Goal: Task Accomplishment & Management: Manage account settings

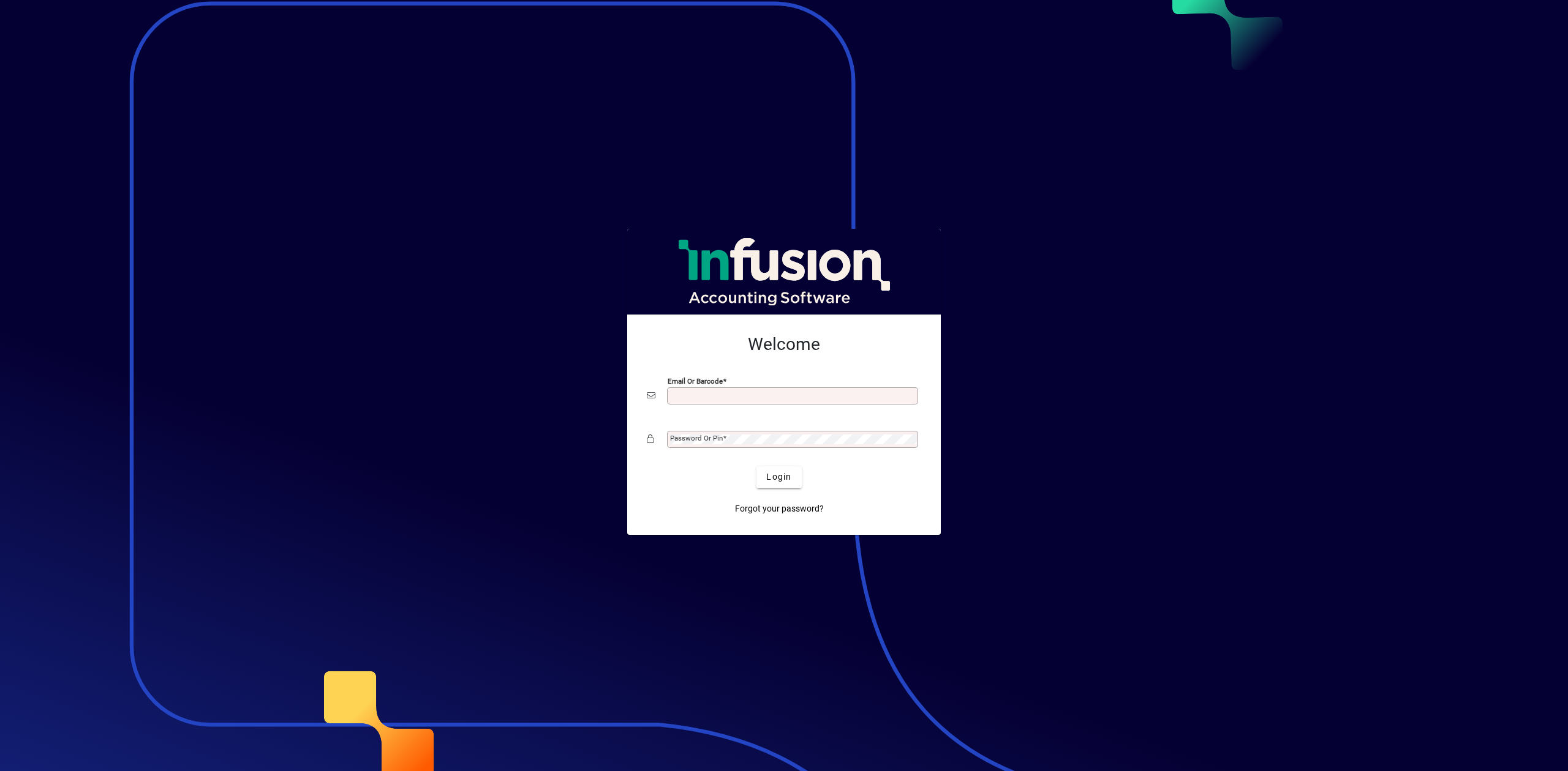
click at [775, 394] on input "Email or Barcode" at bounding box center [794, 396] width 247 height 10
type input "**********"
click at [724, 434] on div "Password or Pin" at bounding box center [792, 440] width 251 height 17
click at [704, 433] on div "Password or Pin" at bounding box center [792, 440] width 251 height 17
click at [756, 467] on button "Login" at bounding box center [779, 477] width 45 height 22
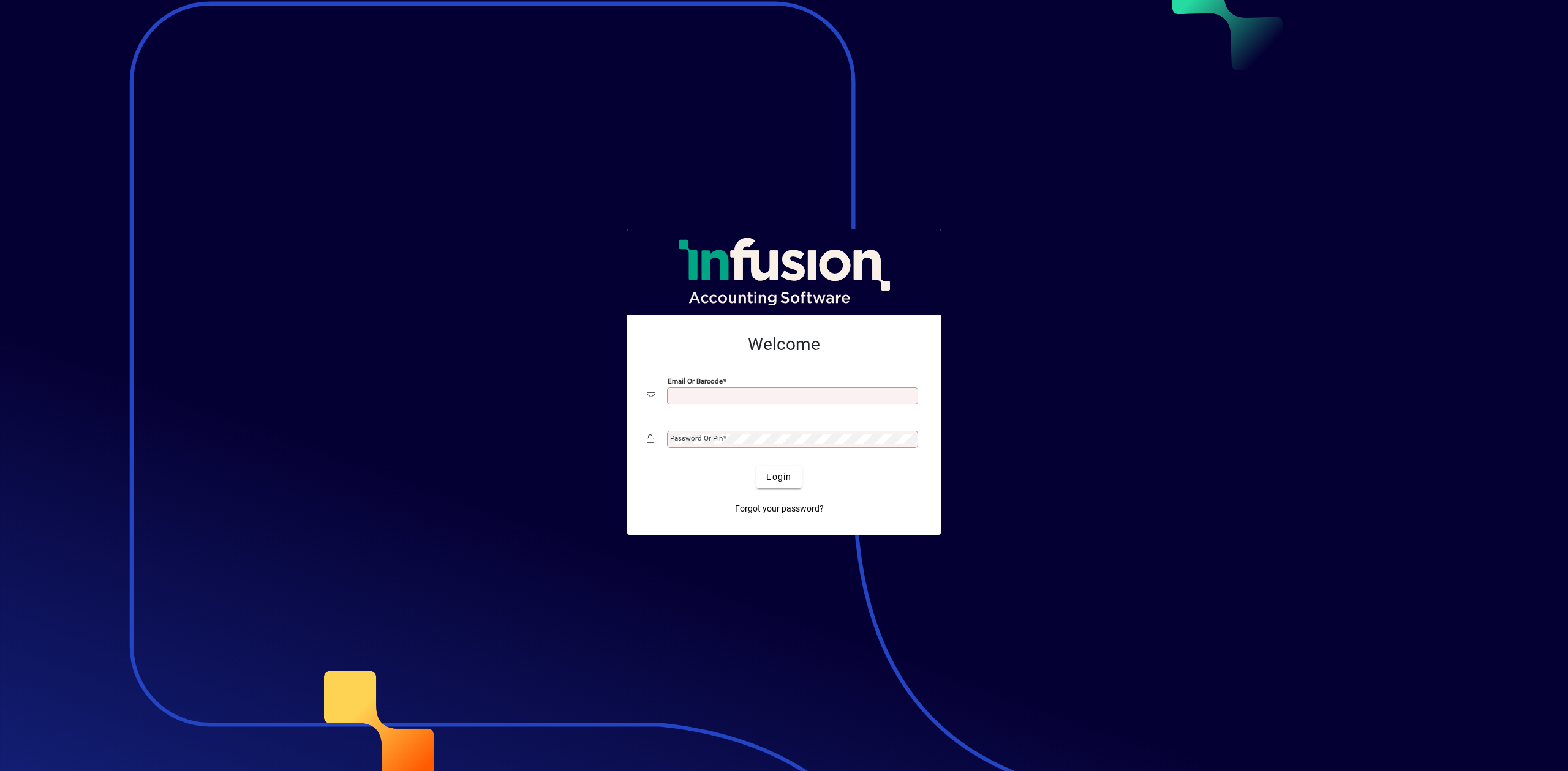
click at [716, 390] on div "Email or Barcode" at bounding box center [792, 396] width 251 height 17
click at [751, 396] on input "Email or Barcode" at bounding box center [794, 396] width 247 height 10
type input "**********"
click at [723, 433] on label "Password or Pin" at bounding box center [698, 438] width 56 height 10
click at [756, 467] on button "Login" at bounding box center [779, 477] width 45 height 22
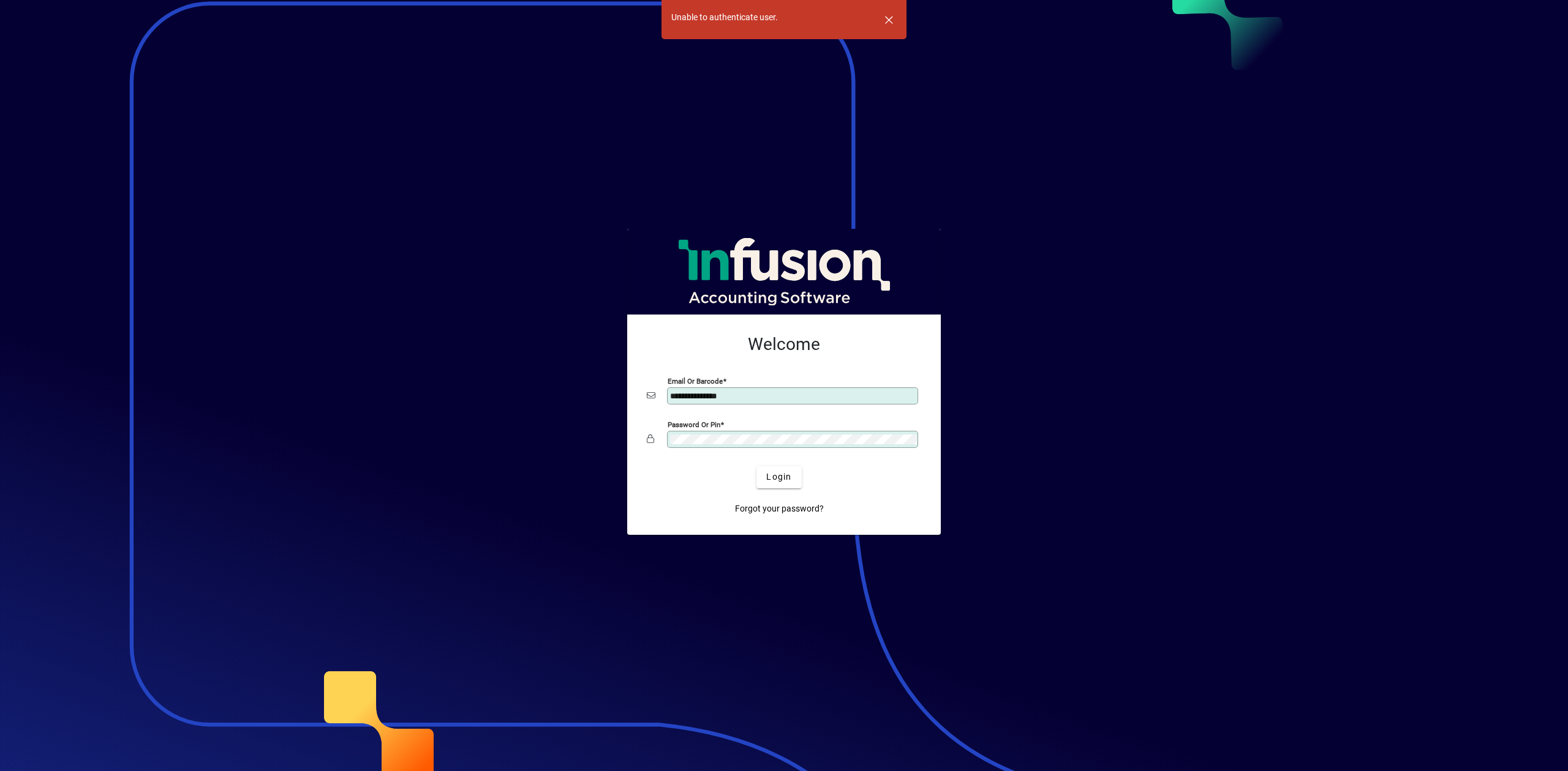
click at [576, 425] on app-login-layout "**********" at bounding box center [784, 386] width 1568 height 771
click at [756, 467] on button "Login" at bounding box center [779, 477] width 45 height 22
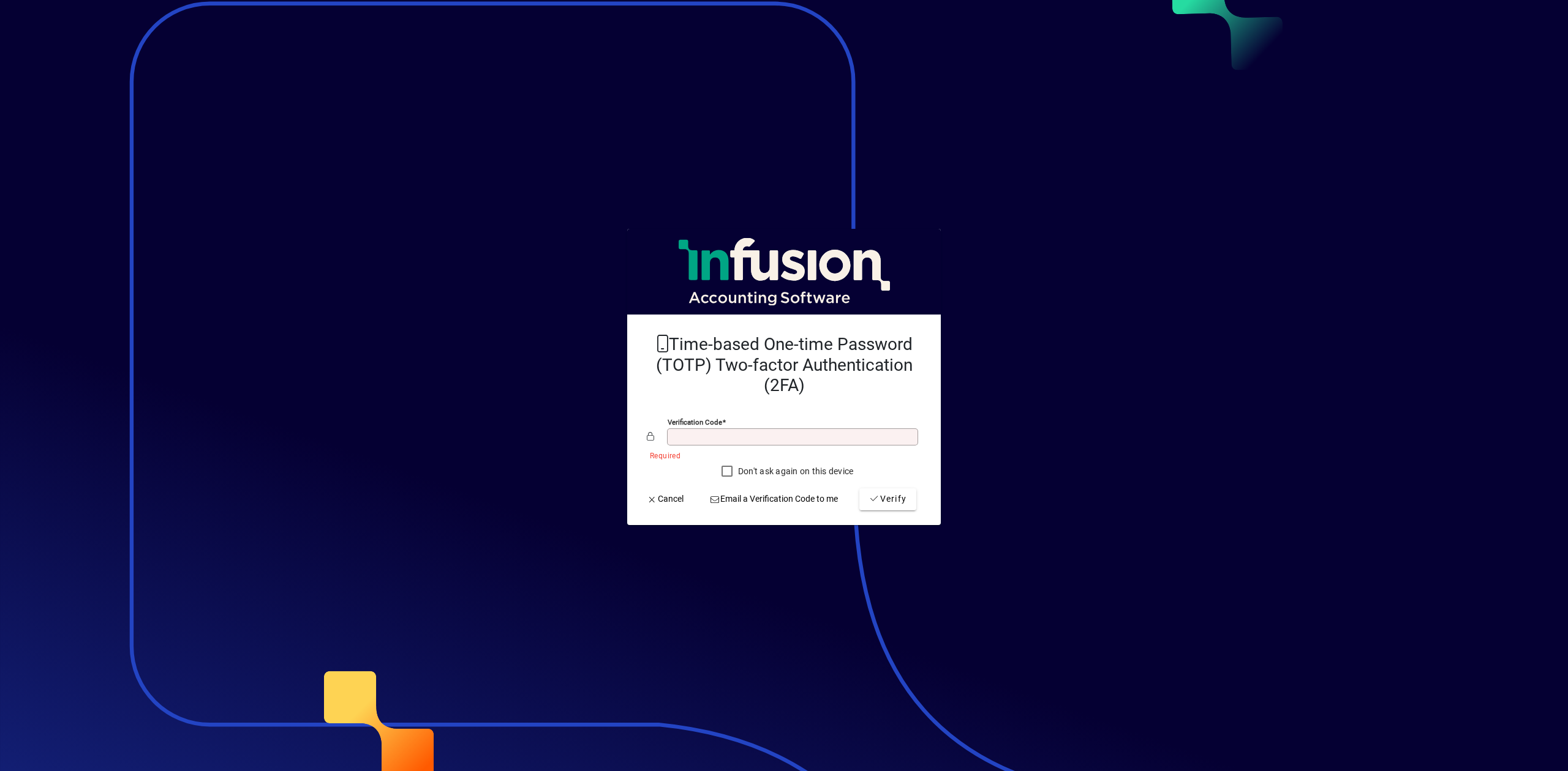
click at [1061, 331] on div at bounding box center [784, 386] width 1568 height 771
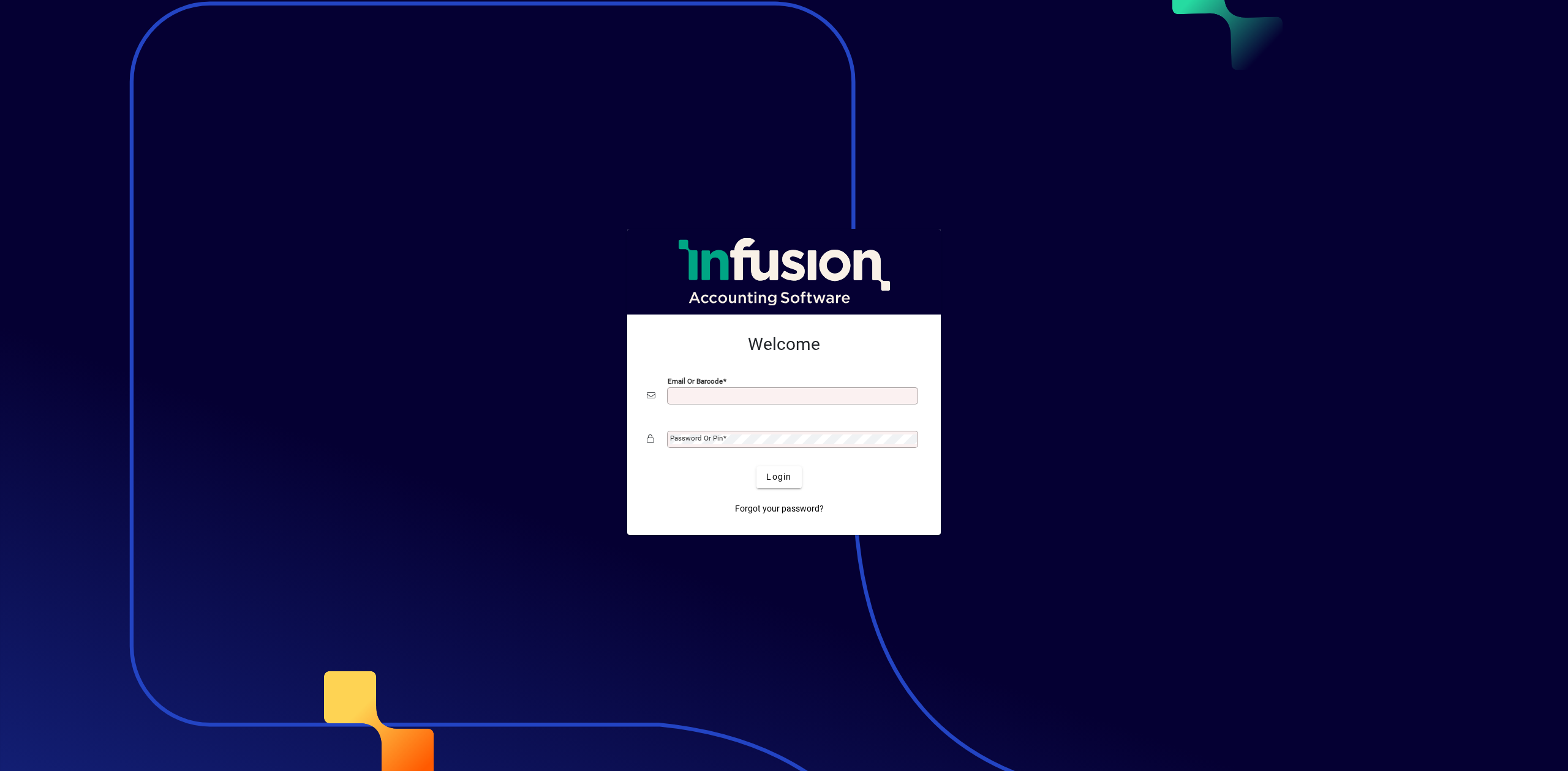
click at [716, 399] on input "Email or Barcode" at bounding box center [794, 396] width 247 height 10
type input "**********"
click at [719, 440] on mat-label "Password or Pin" at bounding box center [696, 438] width 53 height 9
click at [756, 467] on button "Login" at bounding box center [779, 477] width 45 height 22
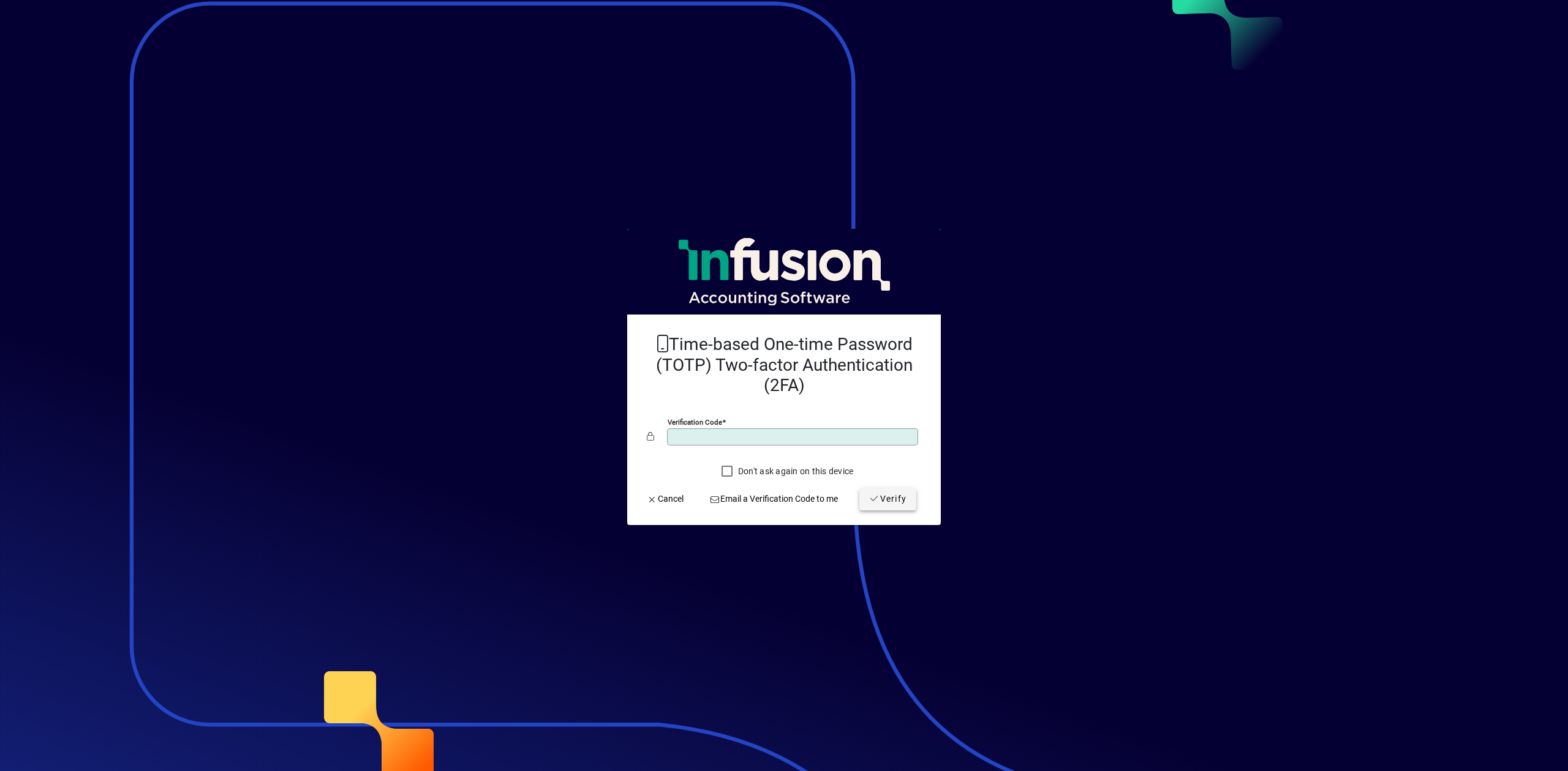
type input "******"
click at [873, 500] on icon "submit" at bounding box center [874, 499] width 11 height 9
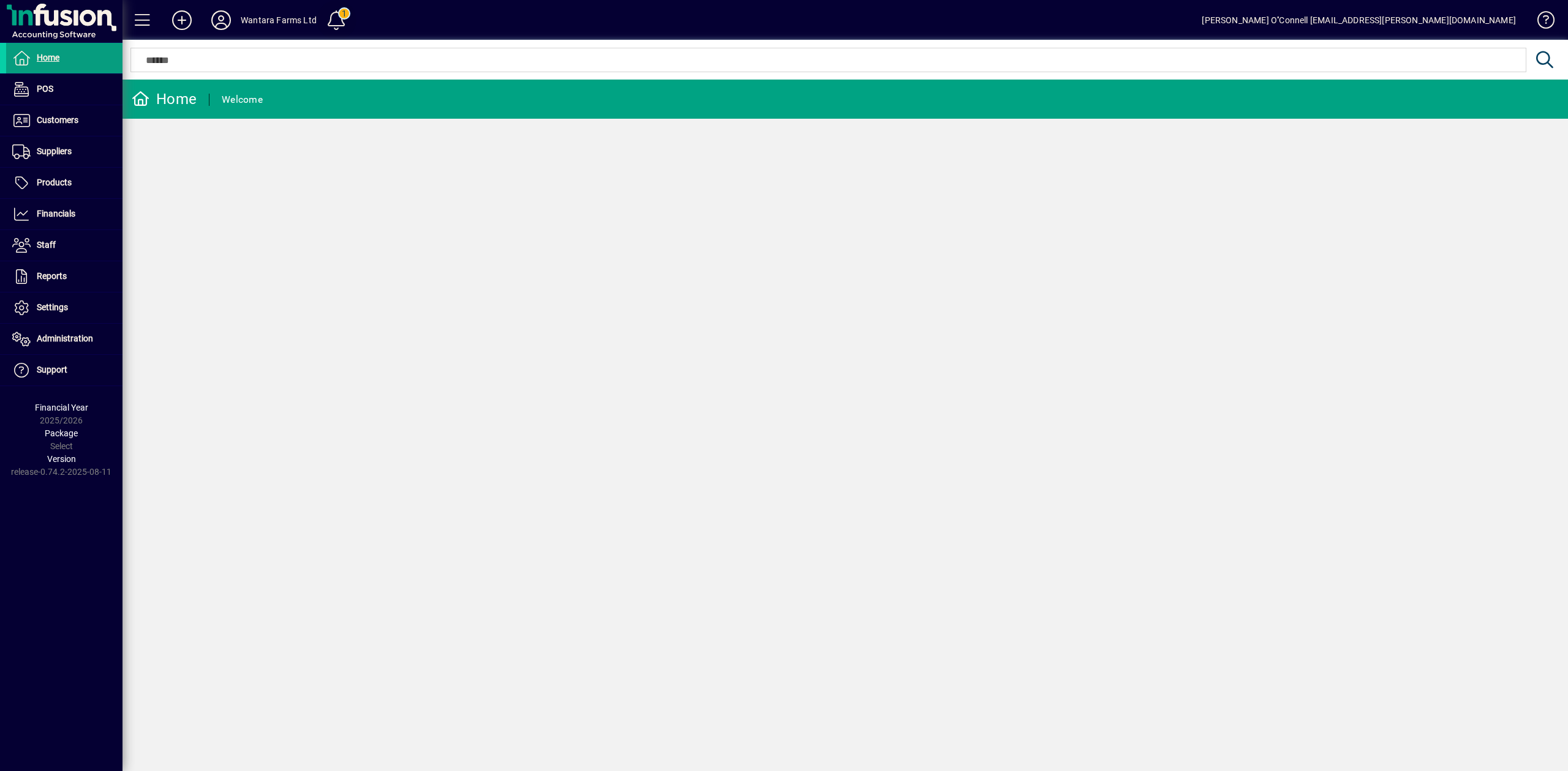
click at [349, 10] on span at bounding box center [336, 20] width 40 height 40
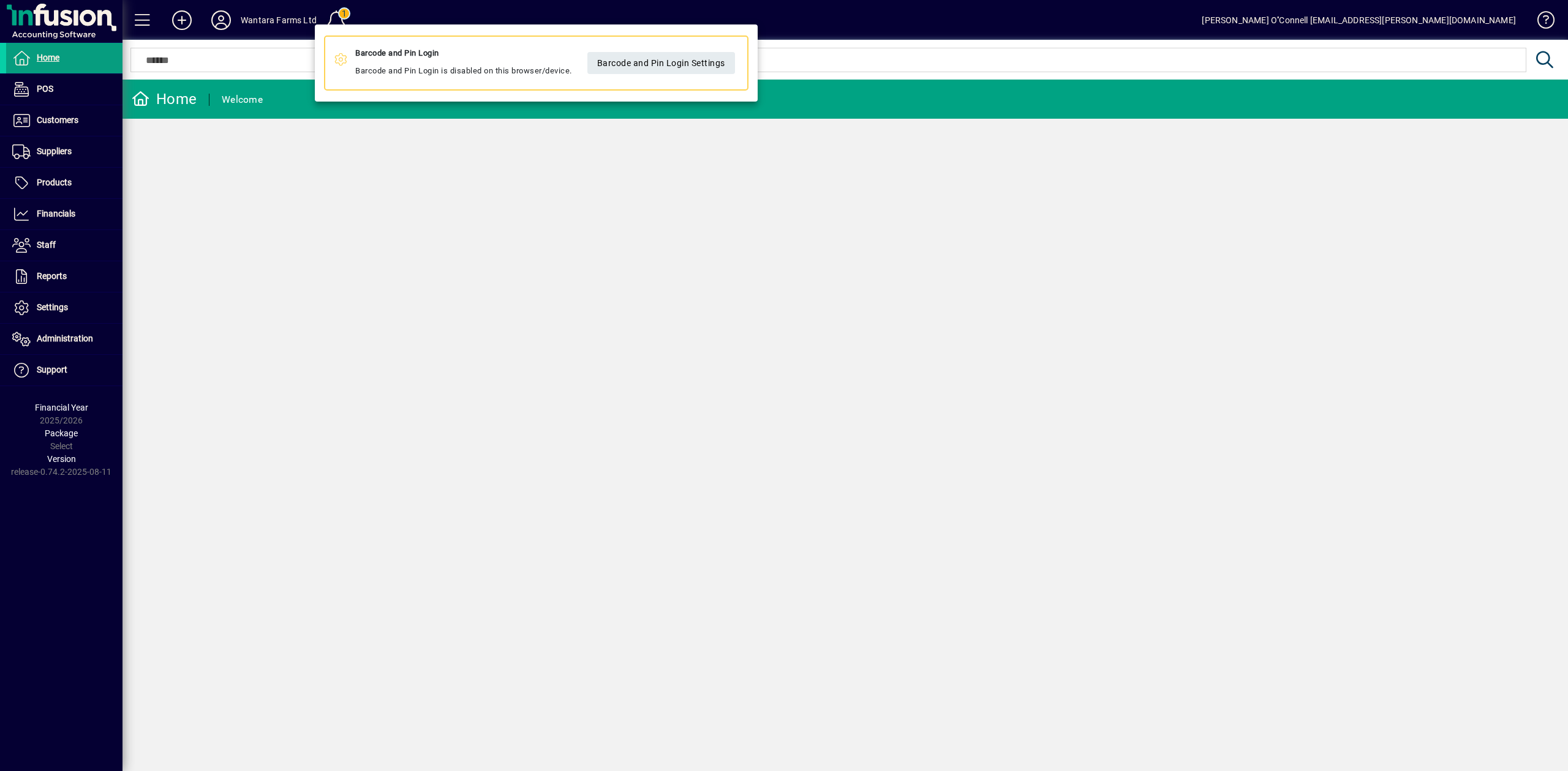
click at [357, 6] on div at bounding box center [784, 386] width 1568 height 771
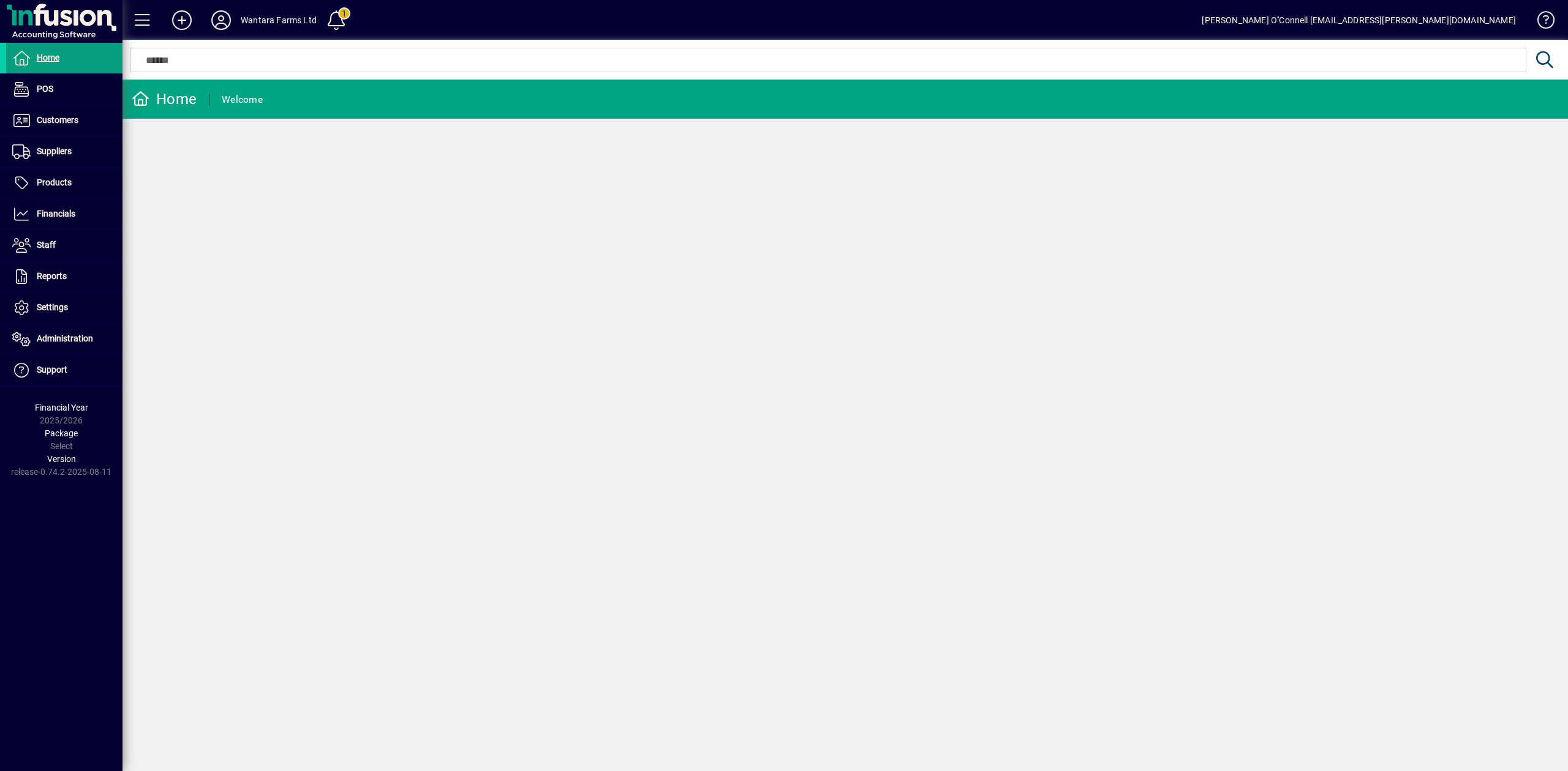
click at [410, 141] on div "Home Welcome" at bounding box center [845, 425] width 1446 height 691
click at [232, 18] on icon at bounding box center [221, 20] width 25 height 20
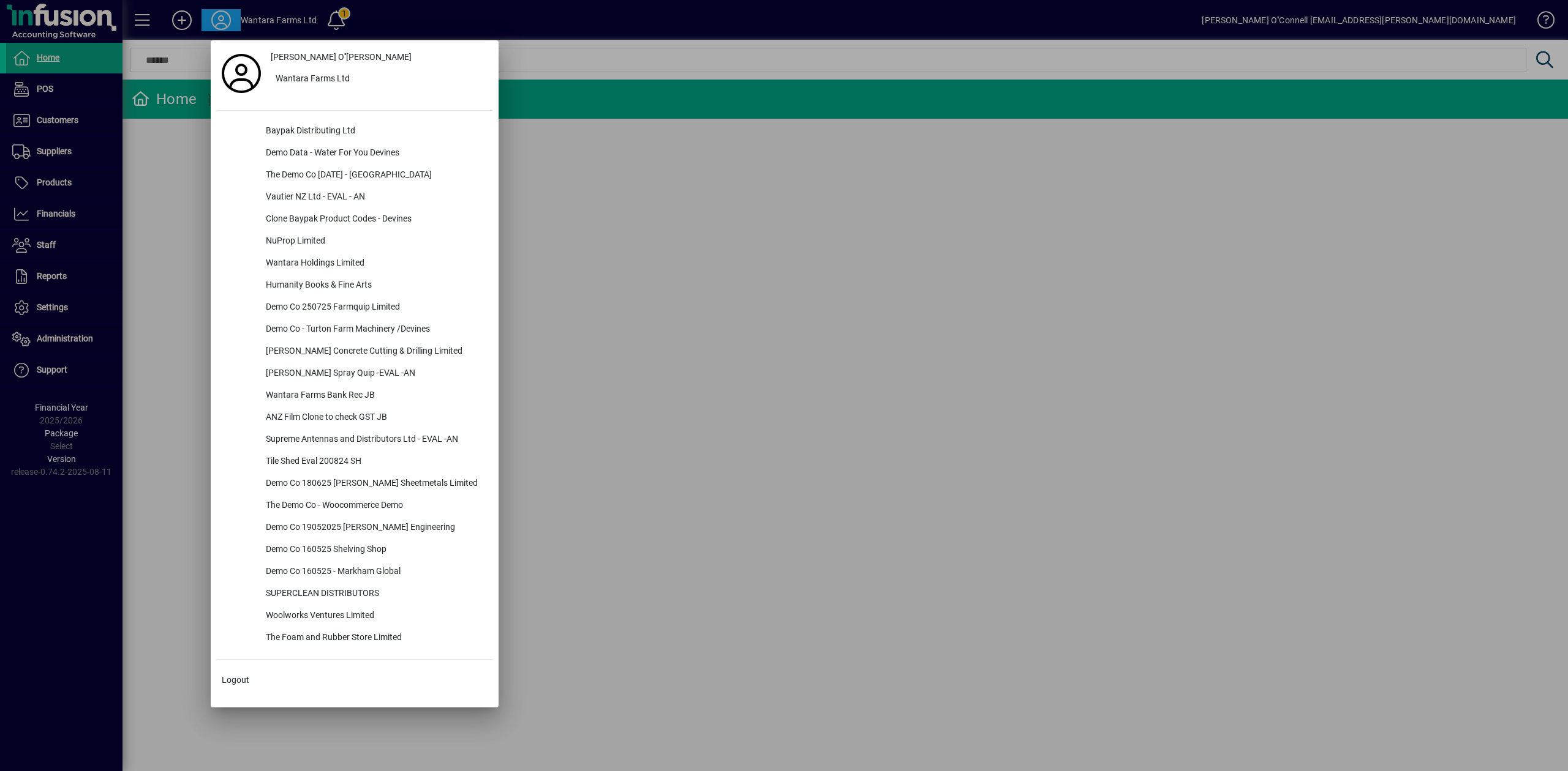
click at [194, 26] on div at bounding box center [784, 386] width 1568 height 771
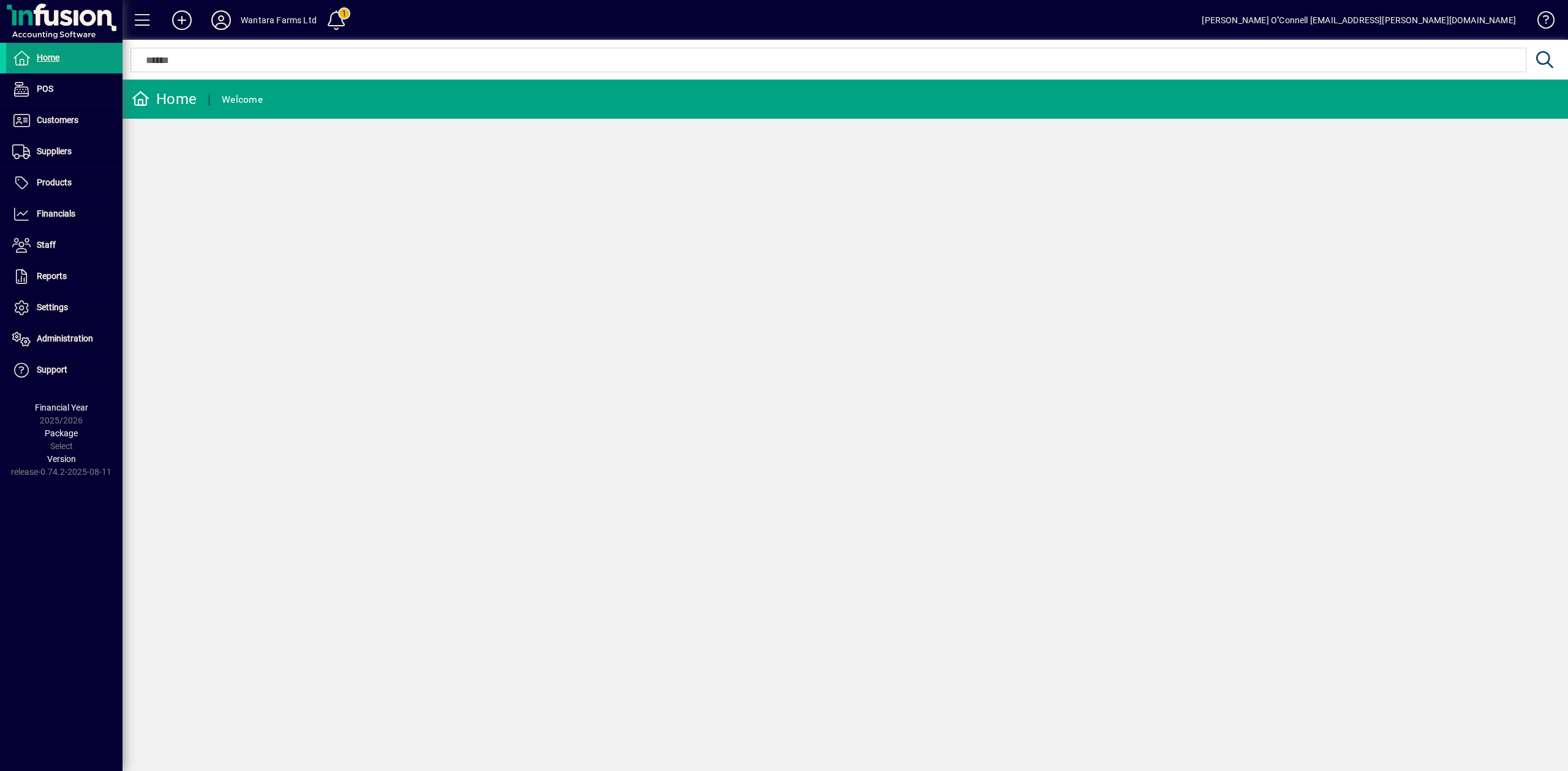
click at [216, 17] on icon at bounding box center [221, 20] width 25 height 20
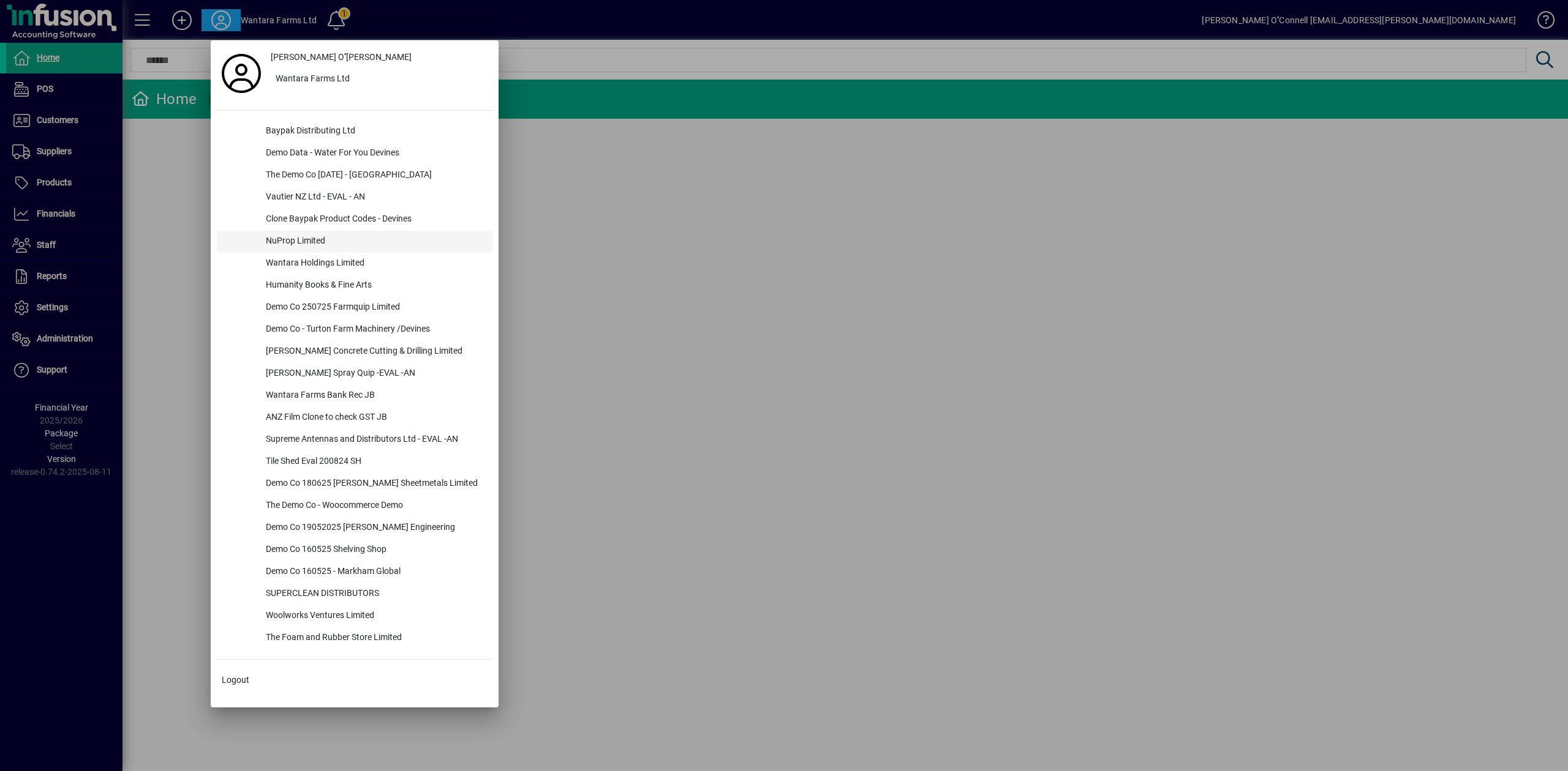
click at [318, 236] on div "NuProp Limited" at bounding box center [374, 242] width 237 height 22
